Goal: Task Accomplishment & Management: Use online tool/utility

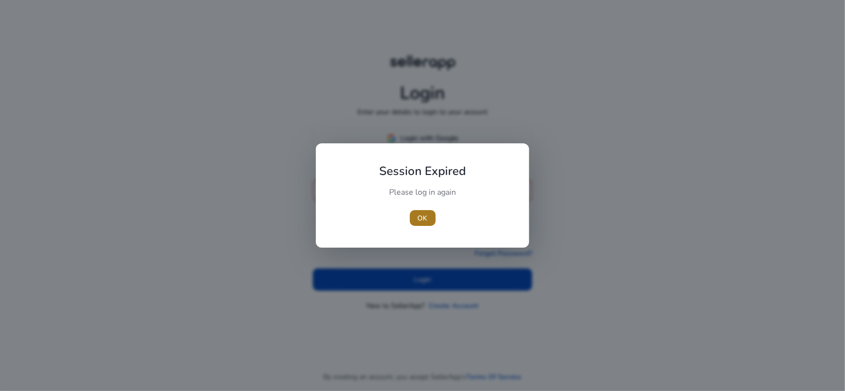
click at [423, 211] on span "button" at bounding box center [423, 218] width 26 height 24
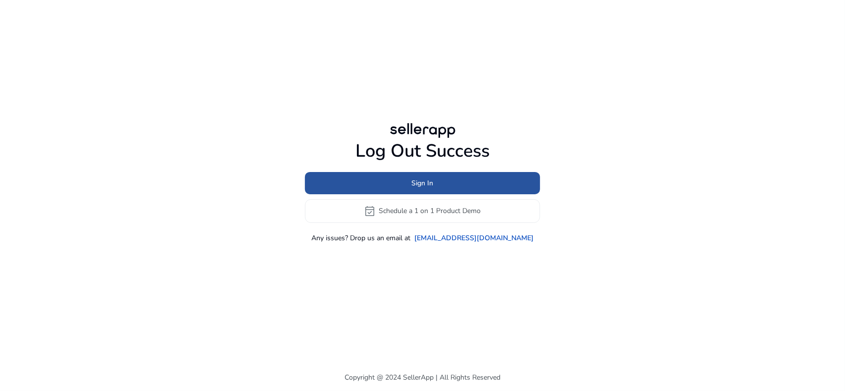
click at [424, 179] on span "Sign In" at bounding box center [423, 183] width 22 height 10
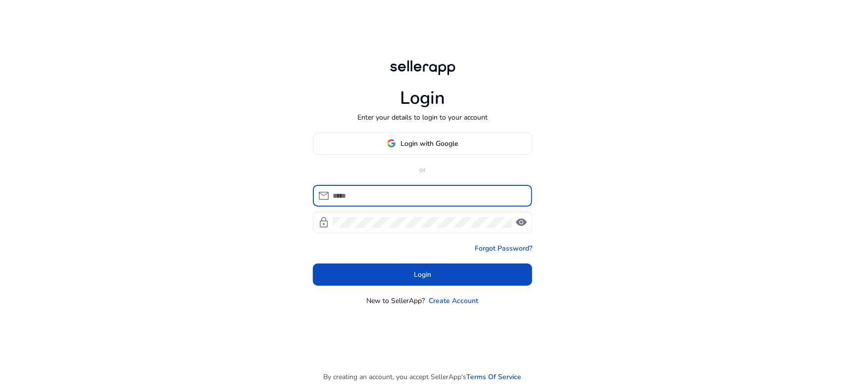
click at [405, 199] on input at bounding box center [429, 196] width 192 height 11
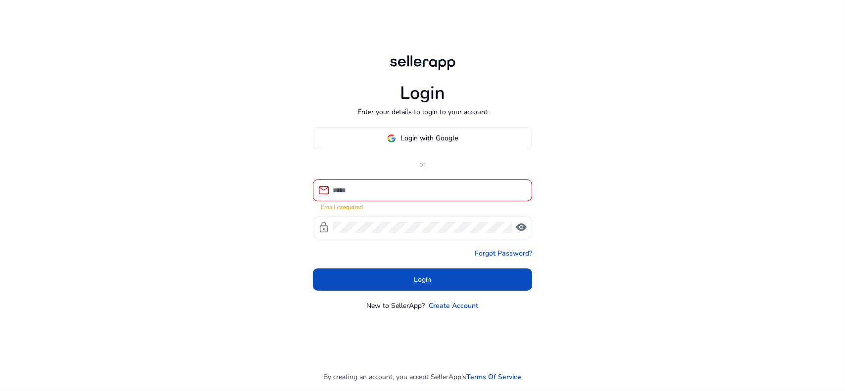
type input "**********"
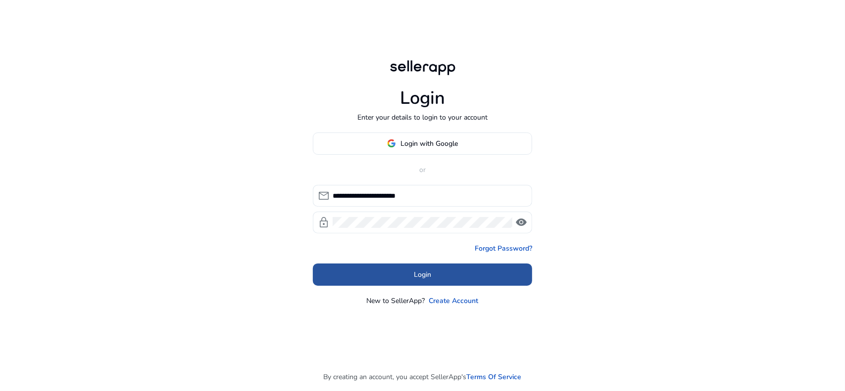
click at [422, 276] on span "Login" at bounding box center [422, 275] width 17 height 10
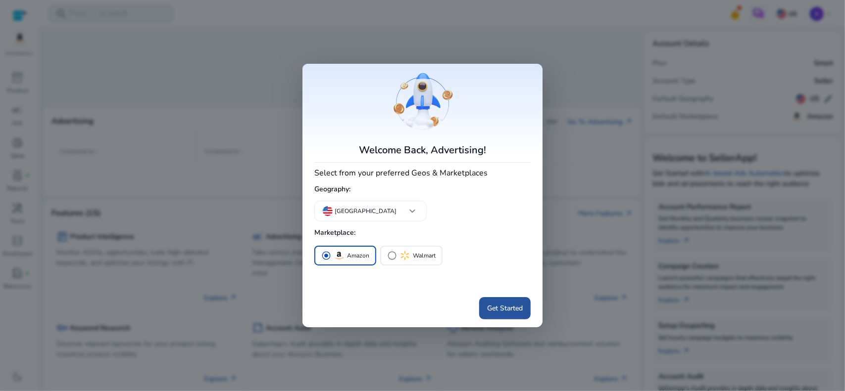
click at [507, 309] on span "Get Started" at bounding box center [505, 308] width 36 height 10
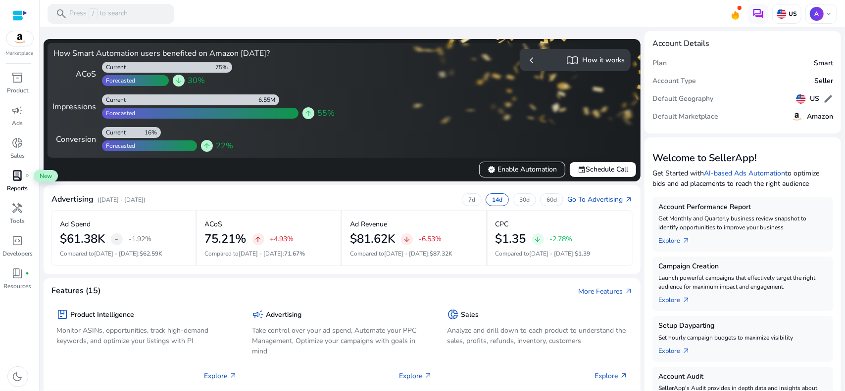
click at [19, 179] on span "lab_profile" at bounding box center [18, 176] width 12 height 12
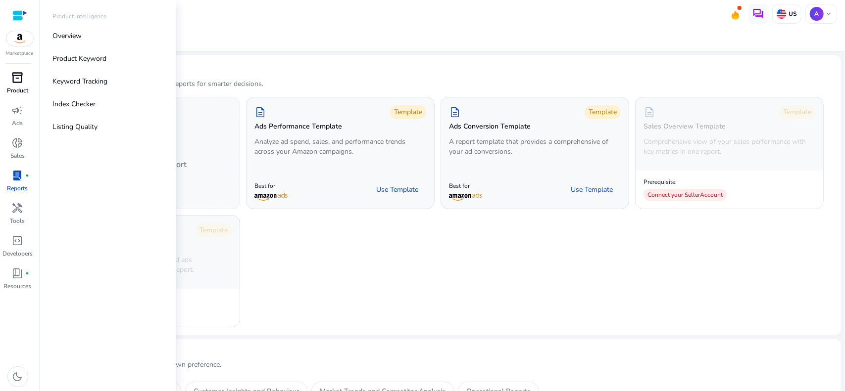
click at [19, 90] on p "Product" at bounding box center [17, 90] width 21 height 9
